Goal: Task Accomplishment & Management: Manage account settings

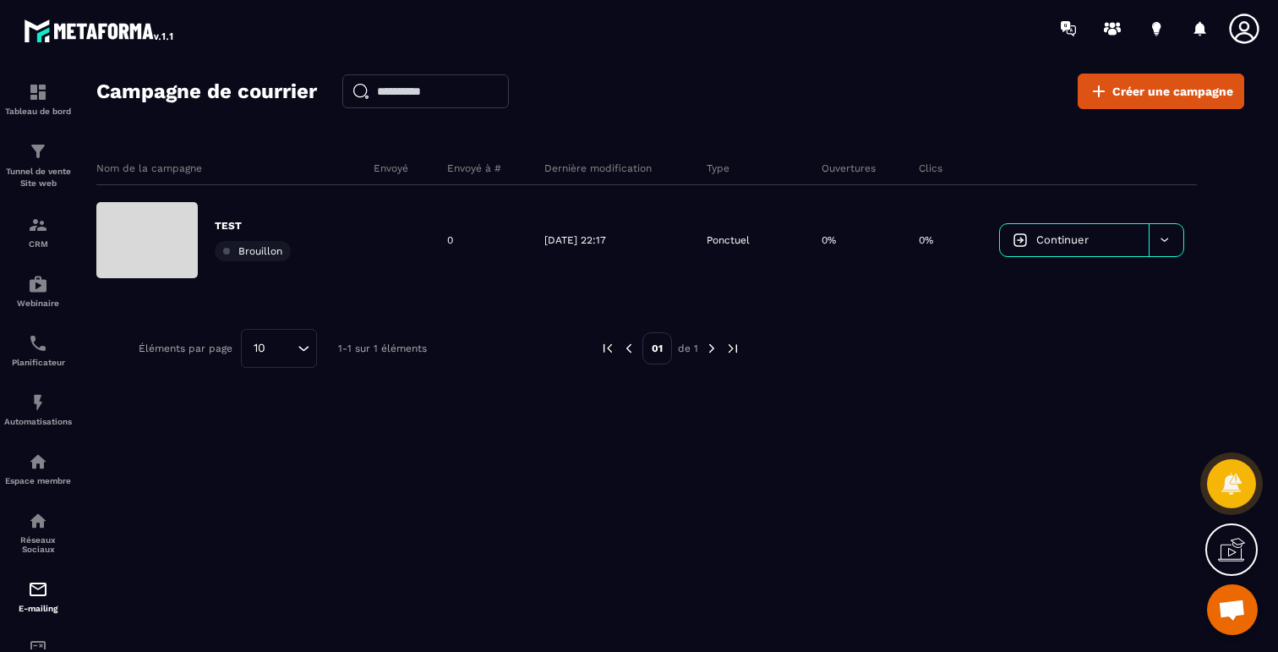
click at [1223, 548] on icon at bounding box center [1231, 549] width 27 height 27
click at [868, 391] on icon at bounding box center [865, 389] width 20 height 20
click at [599, 499] on div "Nom de la campagne Envoyé Envoyé à # Dernière modification Type Ouvertures Clic…" at bounding box center [670, 322] width 1148 height 377
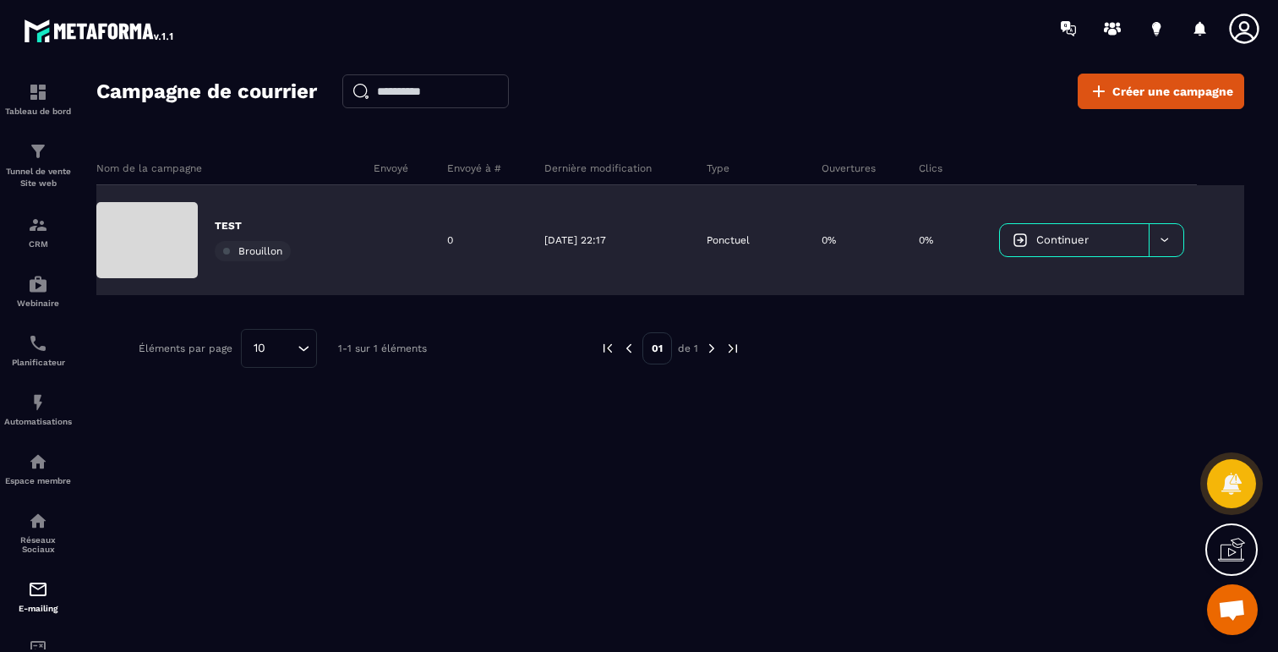
click at [1175, 232] on div at bounding box center [1166, 240] width 35 height 32
click at [1112, 277] on span "Supprimer le campaign" at bounding box center [1078, 282] width 122 height 13
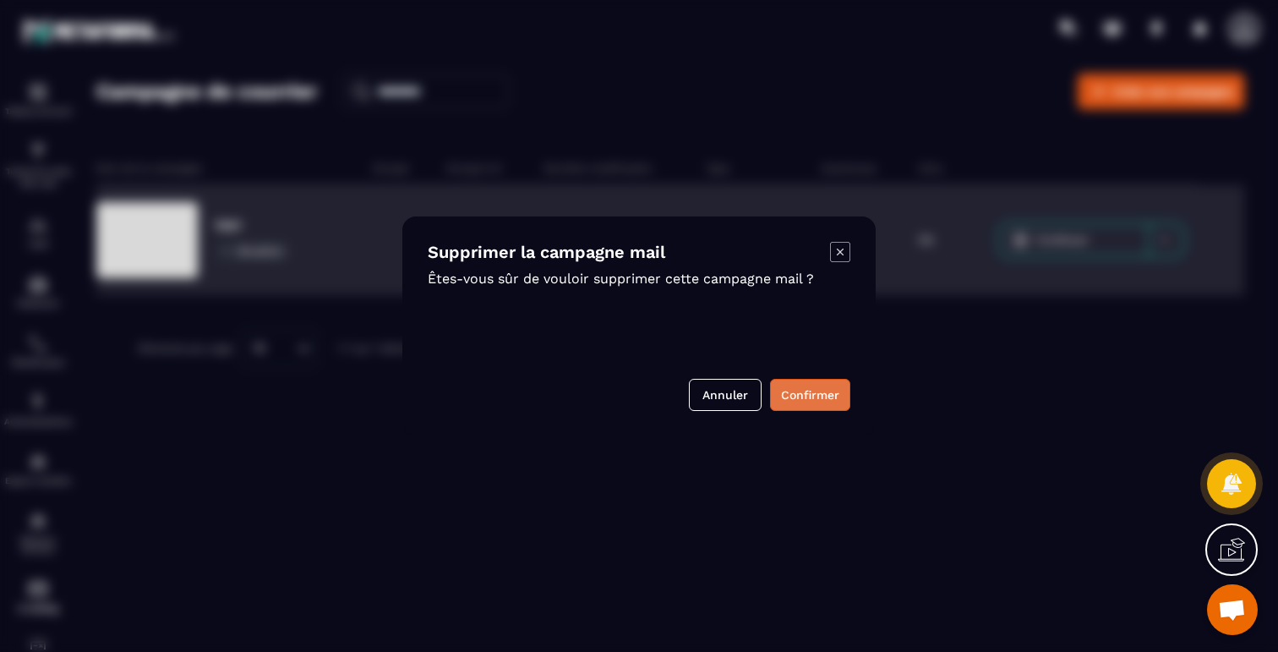
click at [823, 402] on button "Confirmer" at bounding box center [810, 395] width 80 height 32
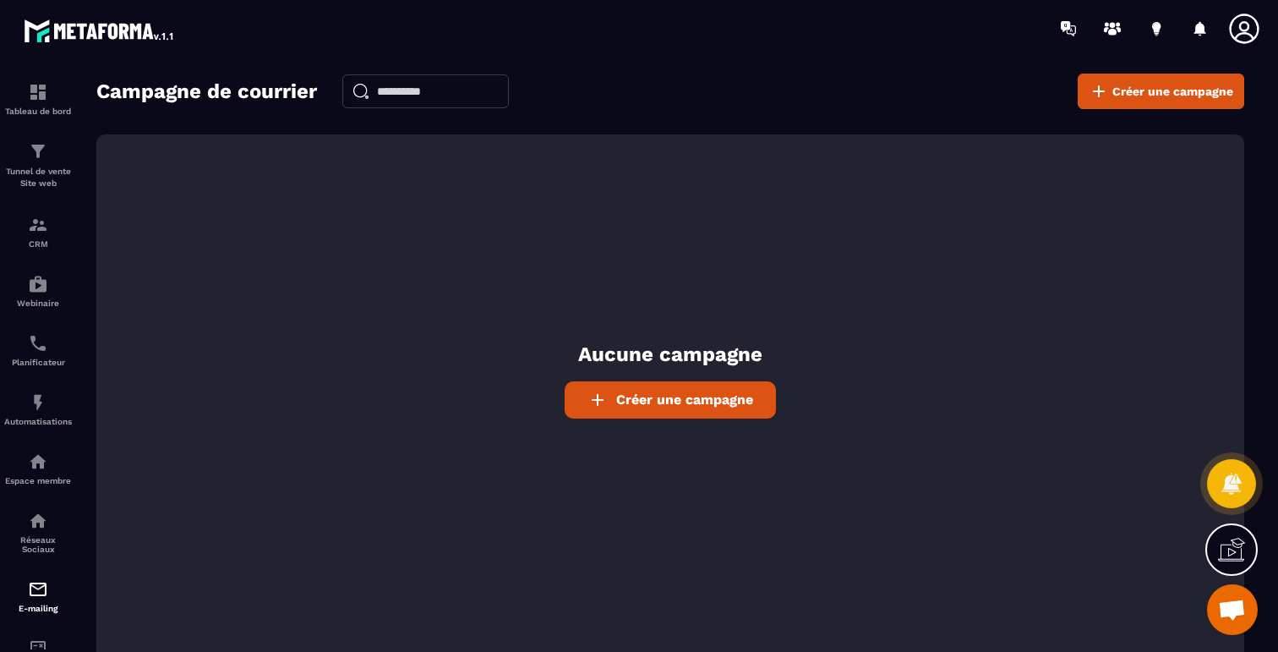
click at [1254, 20] on icon at bounding box center [1244, 29] width 30 height 30
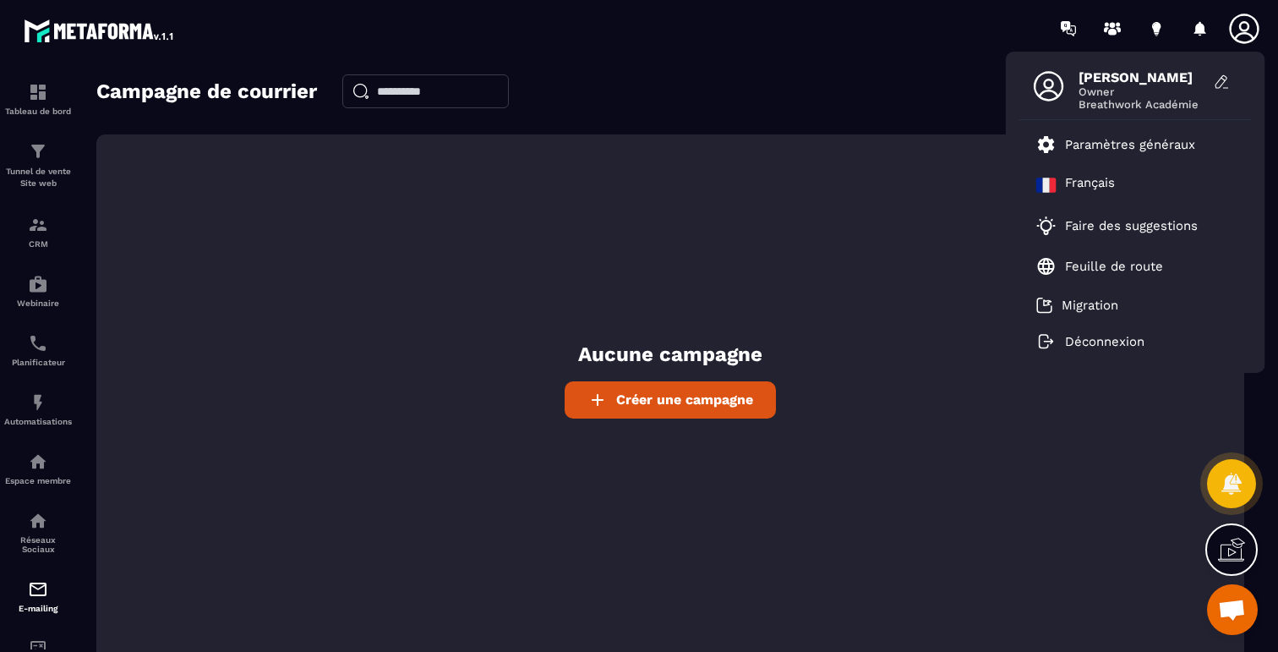
click at [827, 97] on div "Campagne de courrier Créer une campagne" at bounding box center [670, 92] width 1148 height 36
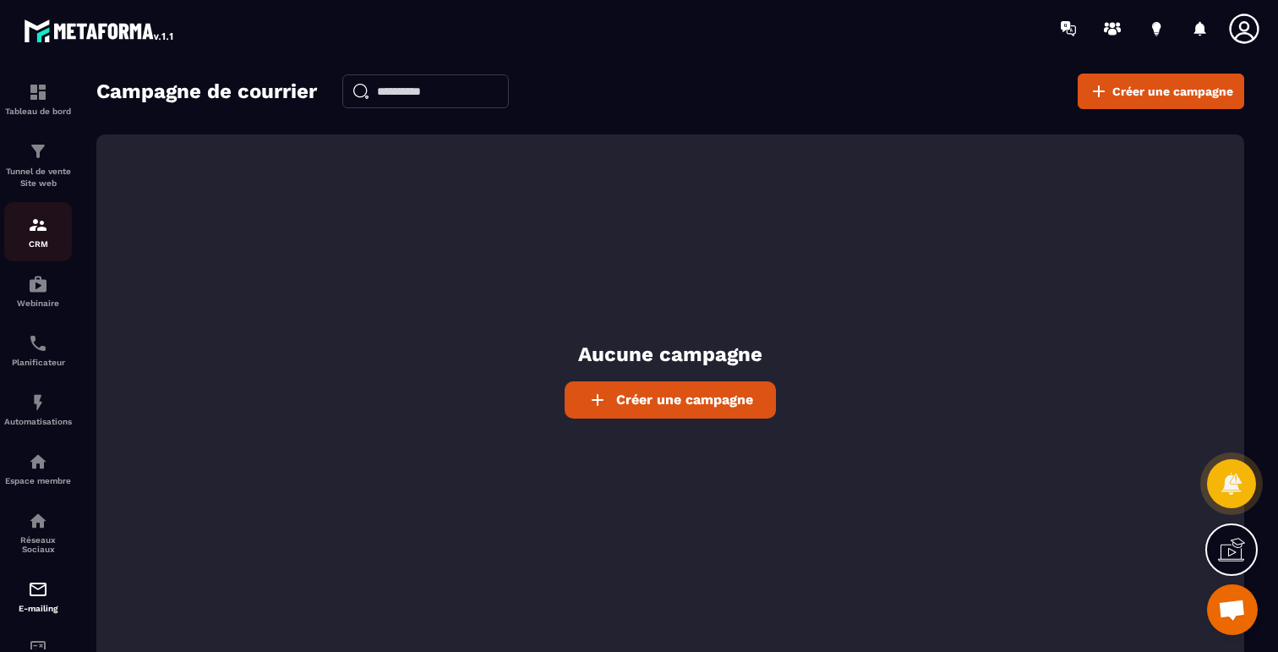
click at [40, 232] on img at bounding box center [38, 225] width 20 height 20
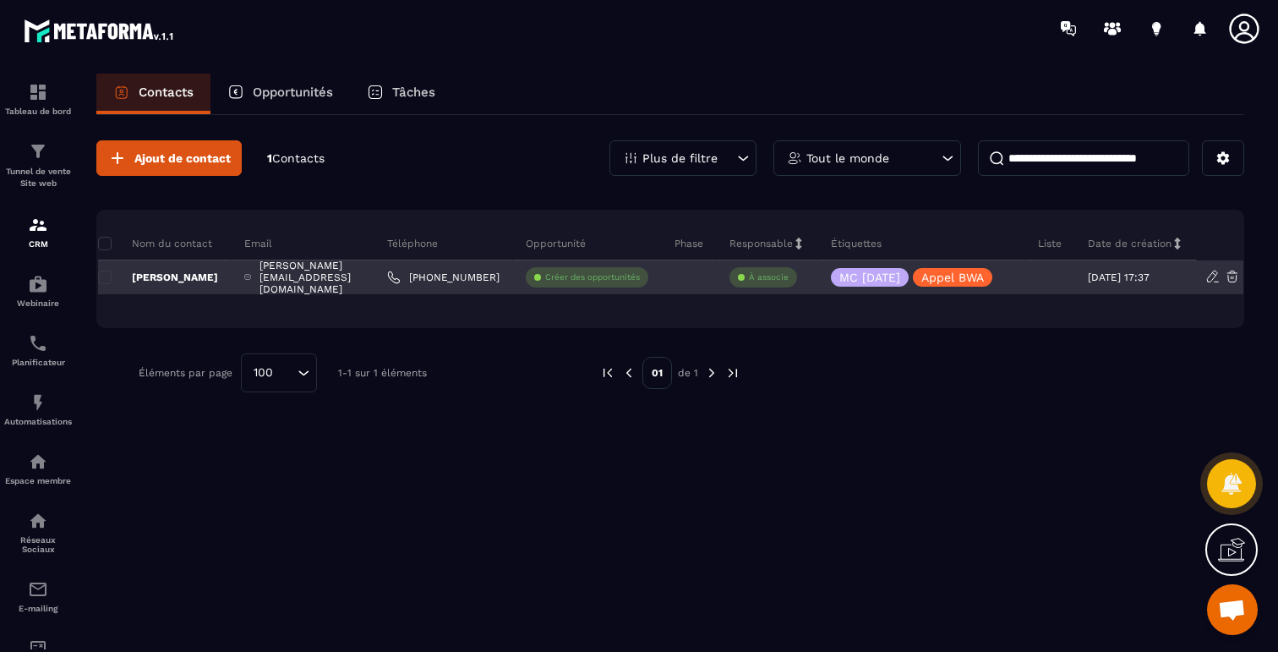
scroll to position [0, 65]
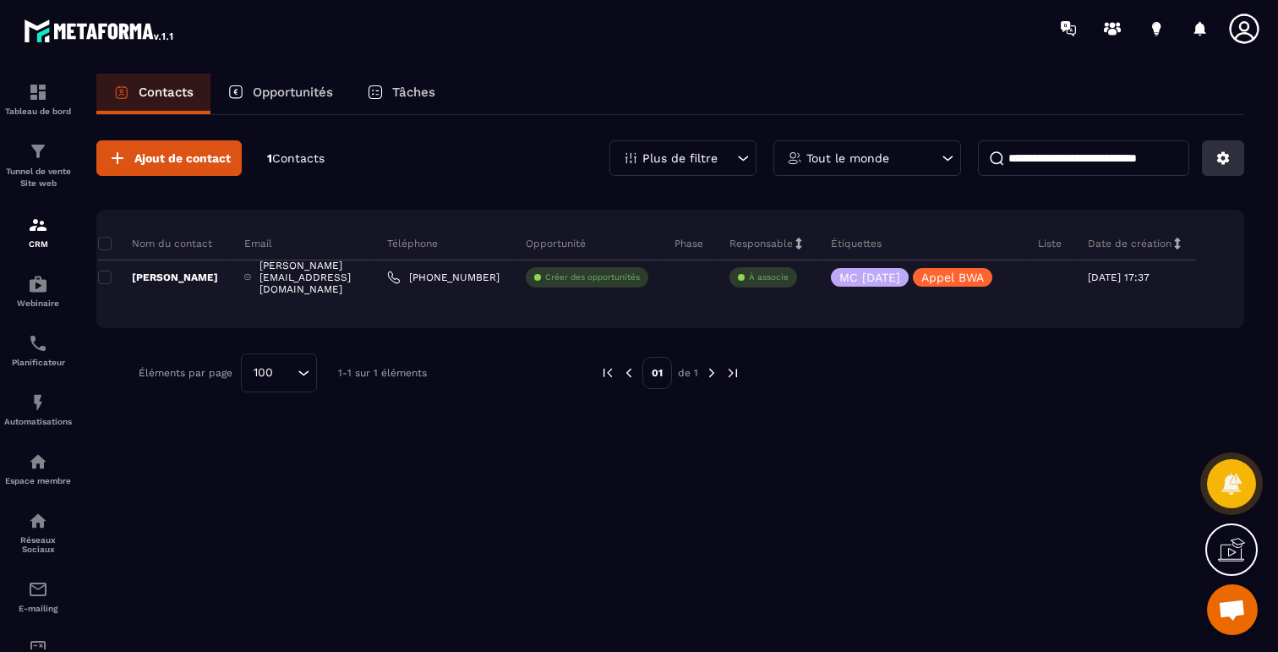
click at [1226, 165] on icon at bounding box center [1223, 157] width 15 height 15
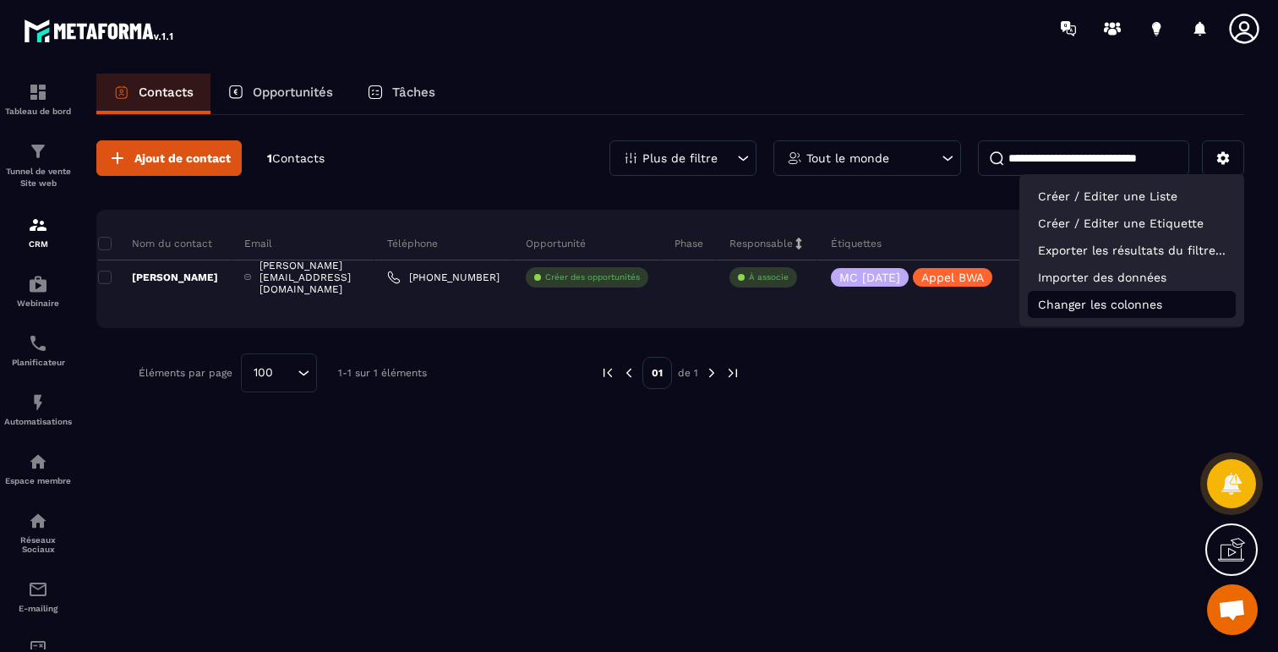
click at [1103, 313] on p "Changer les colonnes" at bounding box center [1132, 304] width 208 height 27
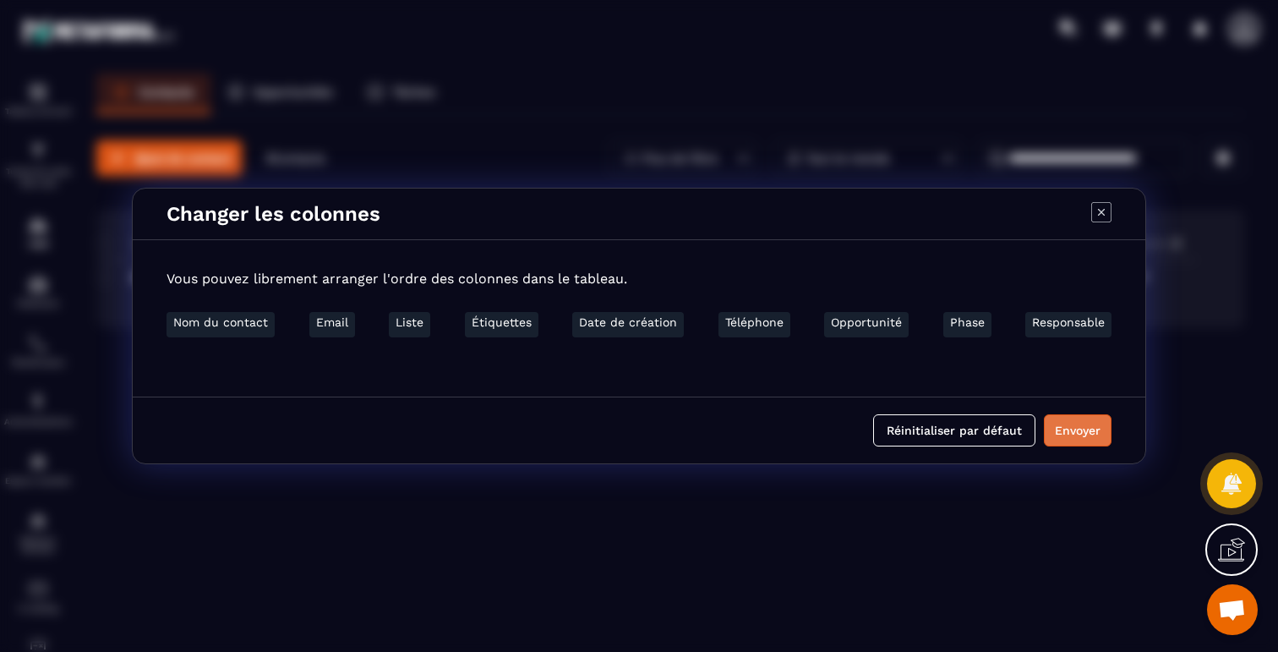
click at [1077, 428] on button "Envoyer" at bounding box center [1078, 430] width 68 height 32
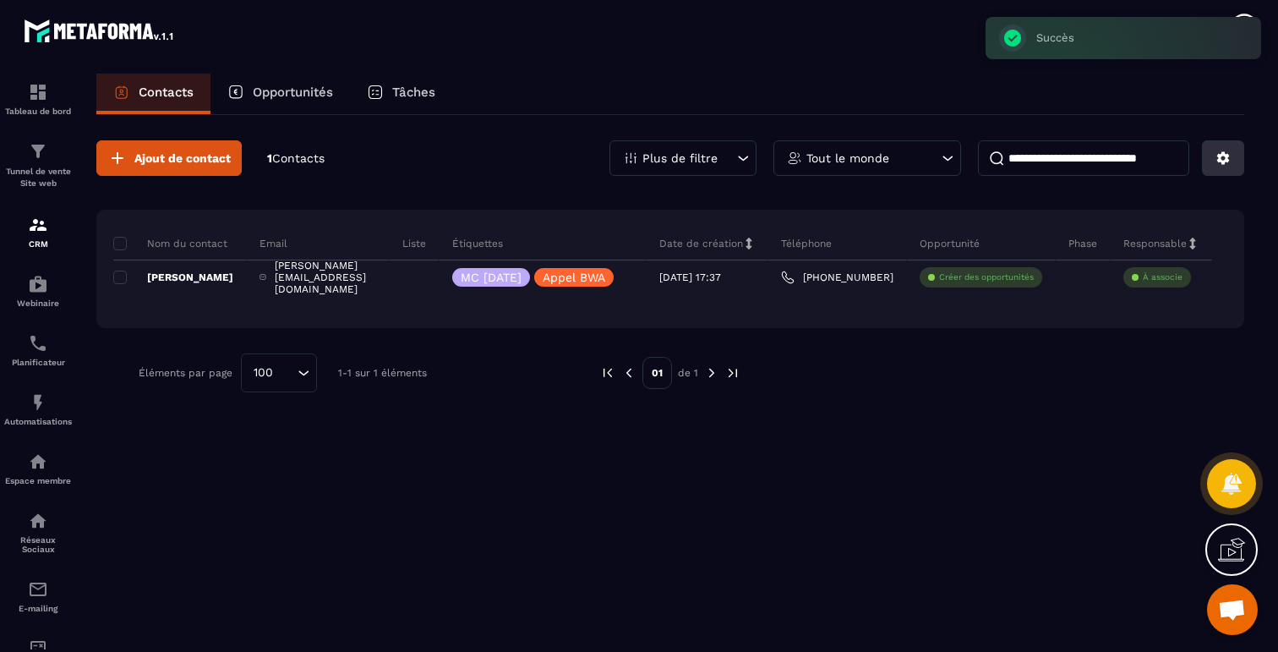
click at [1225, 161] on icon at bounding box center [1223, 158] width 13 height 13
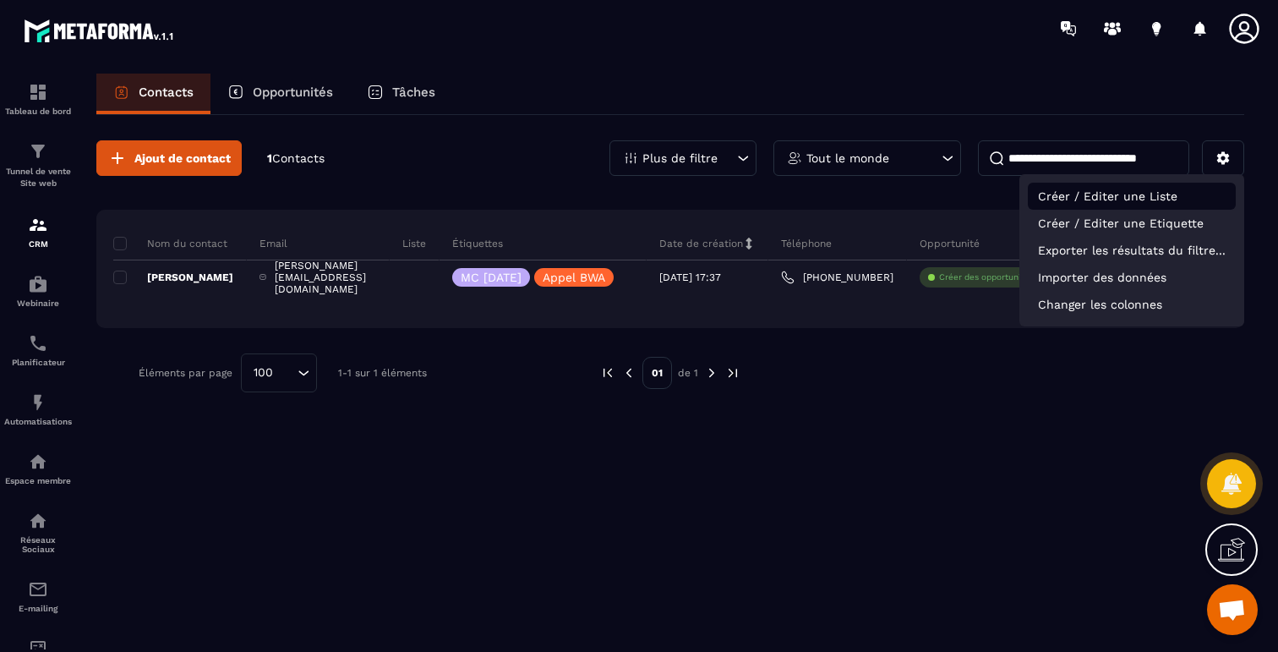
click at [1161, 196] on p "Créer / Editer une Liste" at bounding box center [1132, 196] width 208 height 27
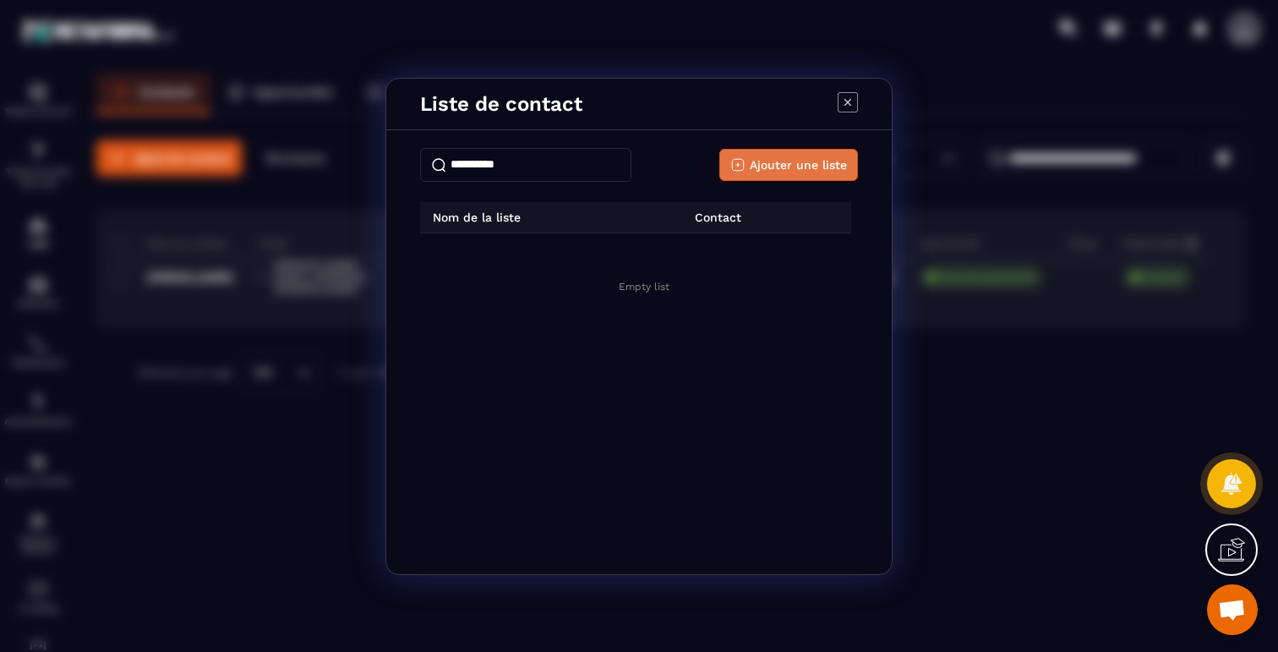
click at [784, 167] on span "Ajouter une liste" at bounding box center [798, 164] width 97 height 17
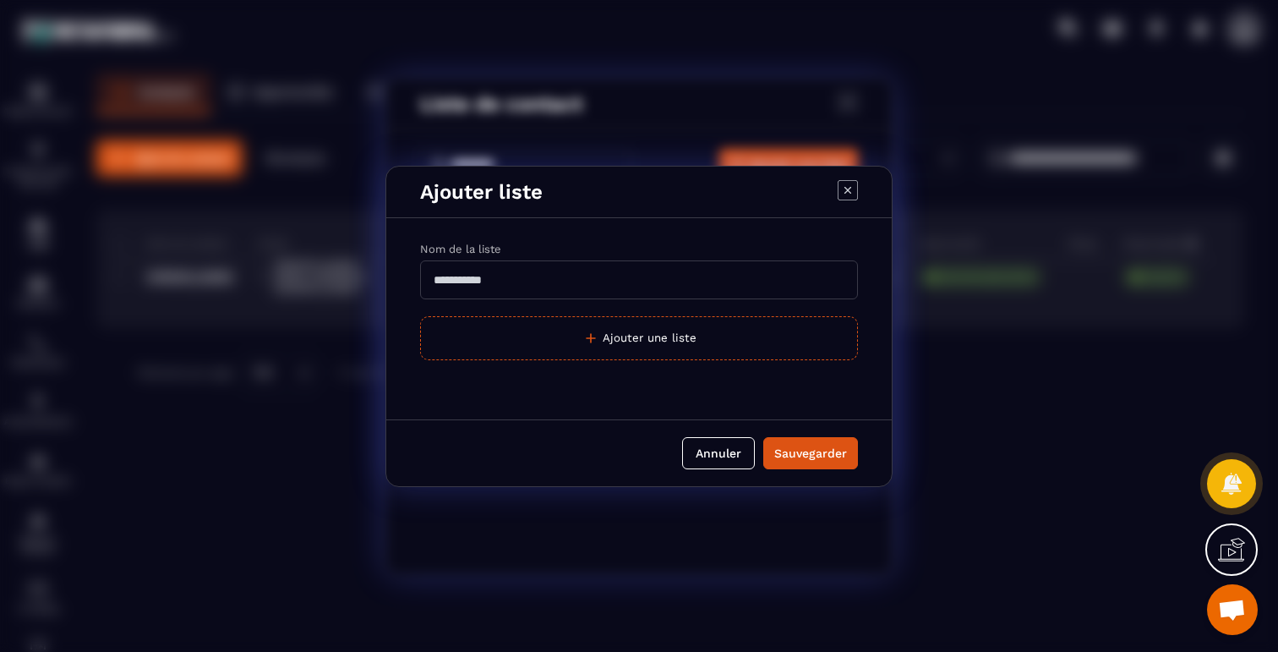
click at [544, 284] on input "Modal window" at bounding box center [639, 279] width 438 height 39
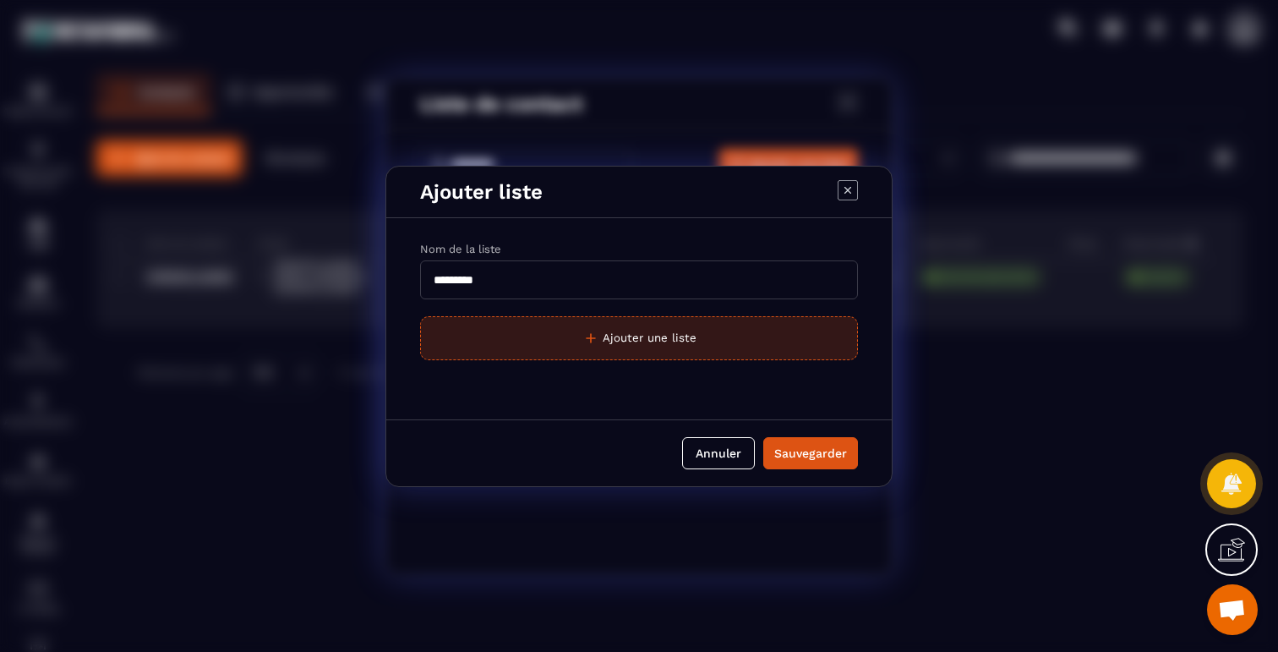
type input "*********"
click at [637, 336] on button "Ajouter une liste" at bounding box center [639, 338] width 438 height 44
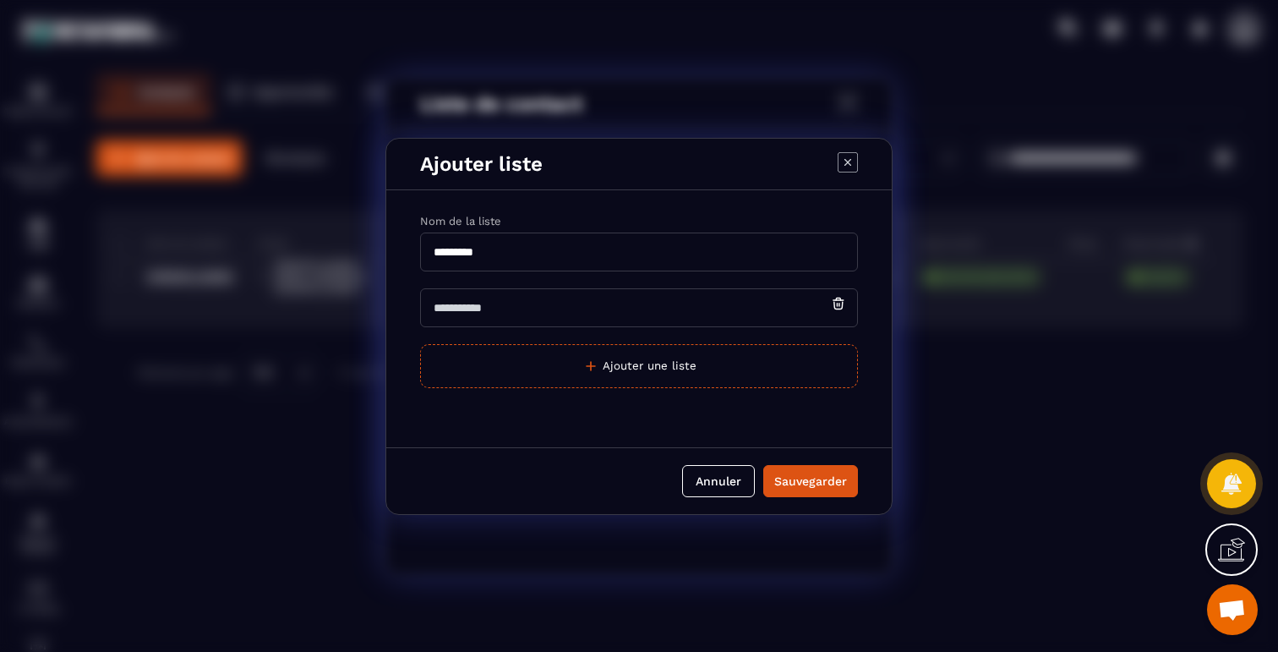
click at [616, 311] on input "Modal window" at bounding box center [639, 307] width 438 height 39
type input "*******"
click at [822, 485] on div "Sauvegarder" at bounding box center [810, 481] width 73 height 17
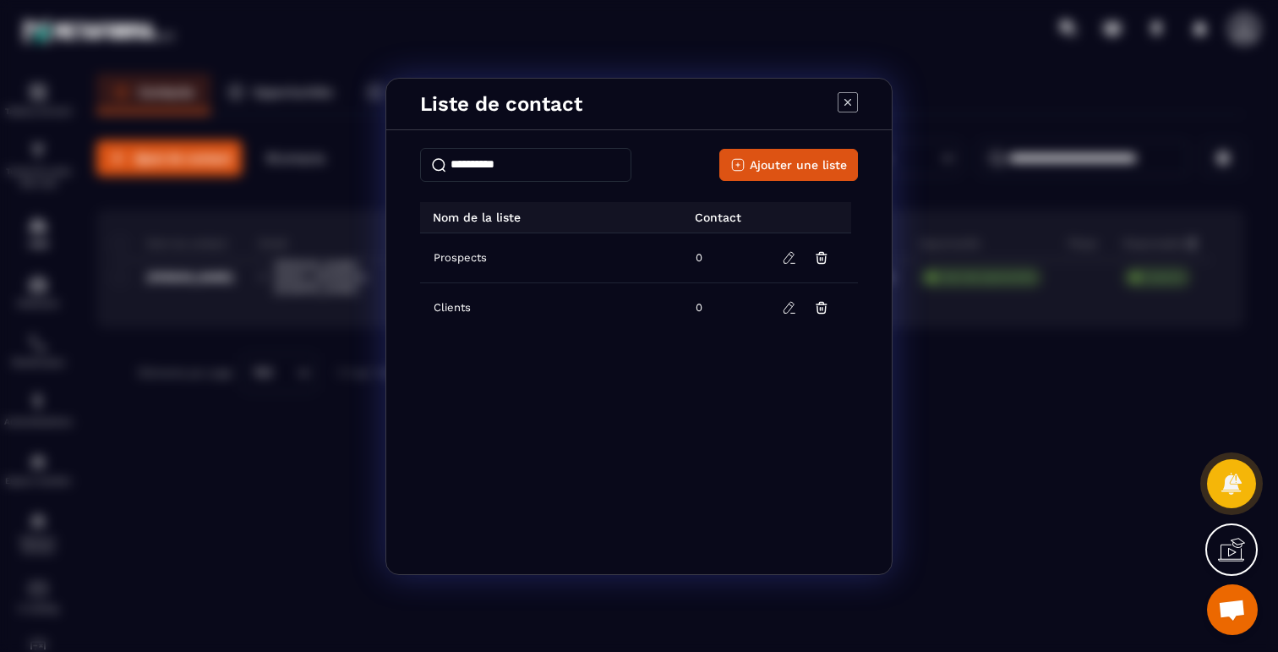
click at [851, 106] on icon "Modal window" at bounding box center [848, 102] width 20 height 20
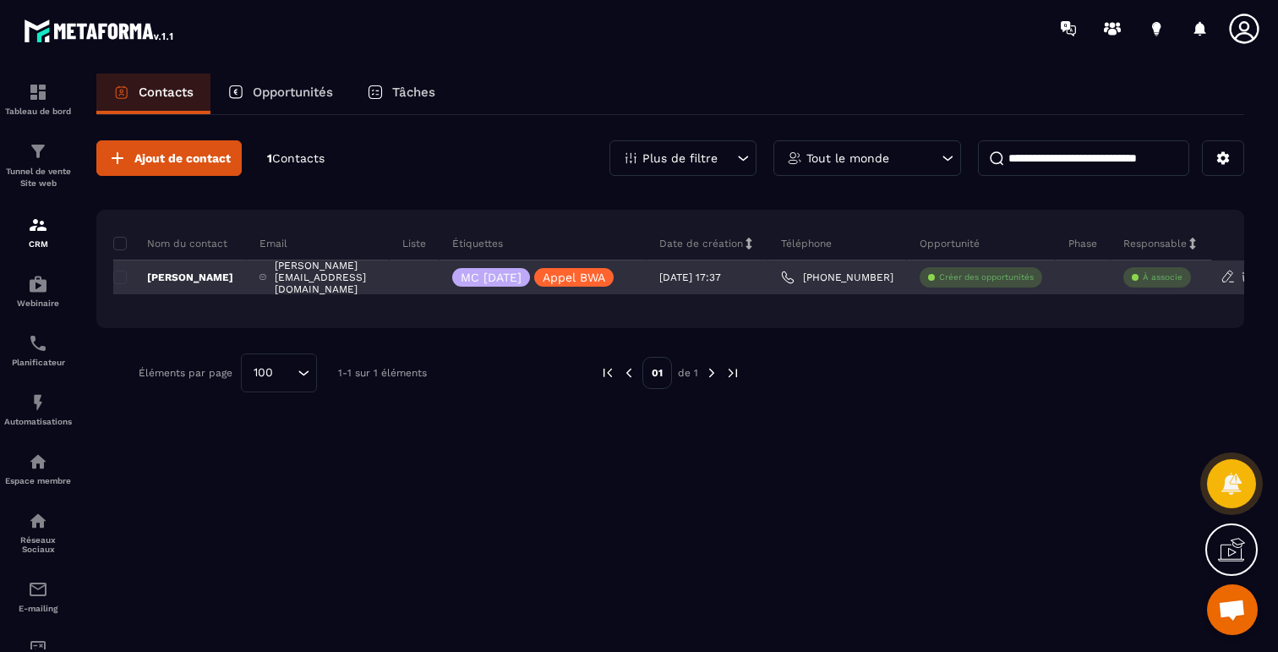
click at [187, 277] on p "[PERSON_NAME]" at bounding box center [173, 278] width 120 height 14
